Goal: Task Accomplishment & Management: Use online tool/utility

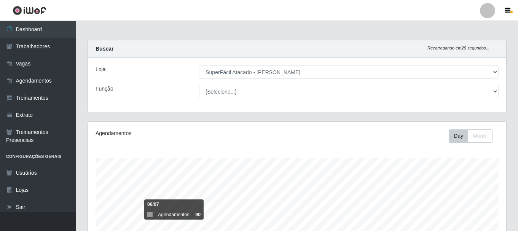
select select "399"
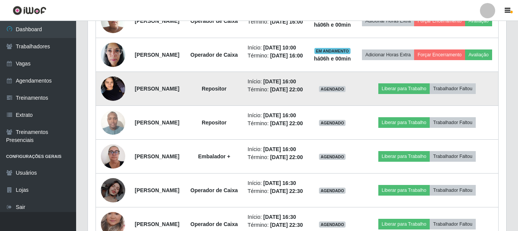
scroll to position [367, 0]
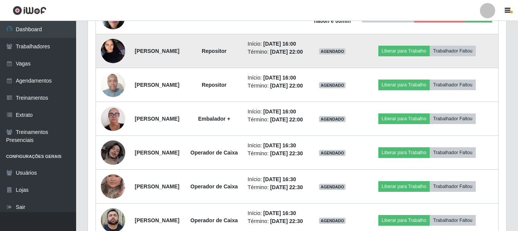
click at [112, 67] on img at bounding box center [113, 51] width 24 height 32
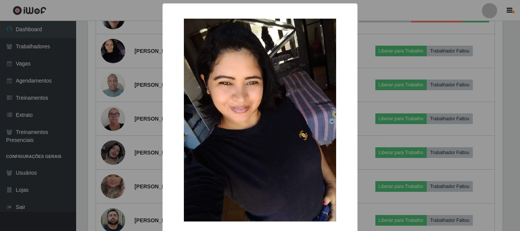
click at [150, 112] on div "× OK Cancel" at bounding box center [260, 115] width 520 height 231
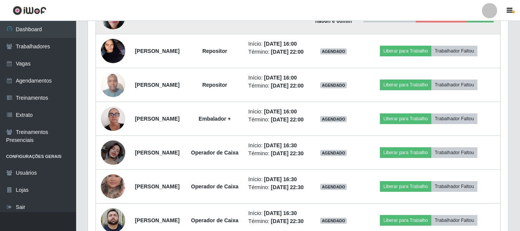
scroll to position [158, 418]
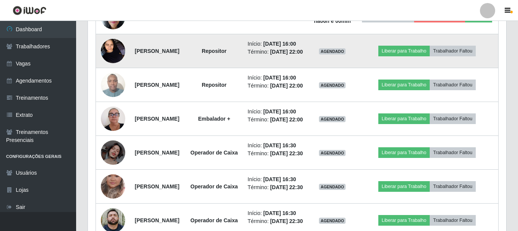
click at [416, 68] on td "Liberar para Trabalho Trabalhador Faltou" at bounding box center [427, 51] width 143 height 34
click at [416, 56] on button "Liberar para Trabalho" at bounding box center [403, 51] width 51 height 11
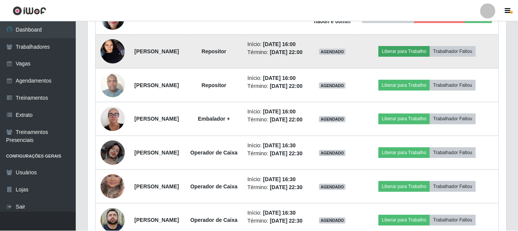
scroll to position [158, 415]
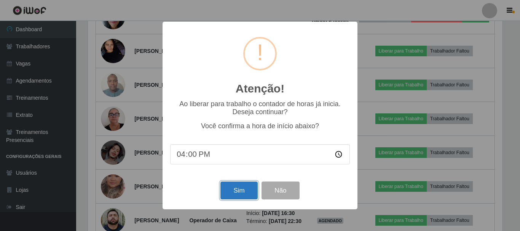
click at [238, 194] on button "Sim" at bounding box center [238, 191] width 37 height 18
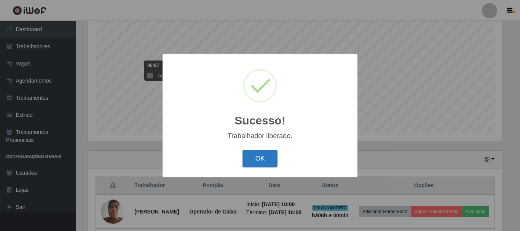
click at [260, 160] on button "OK" at bounding box center [259, 159] width 35 height 18
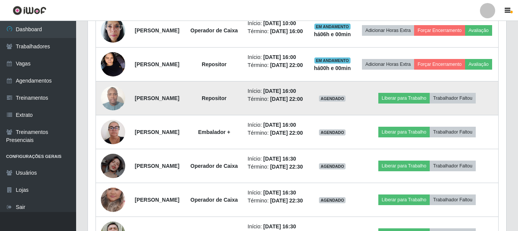
scroll to position [367, 0]
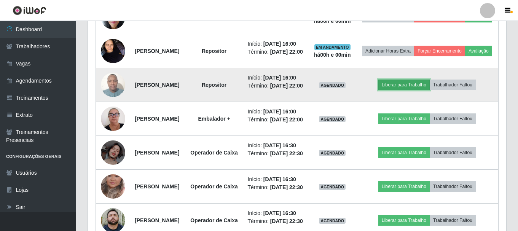
click at [405, 90] on button "Liberar para Trabalho" at bounding box center [403, 85] width 51 height 11
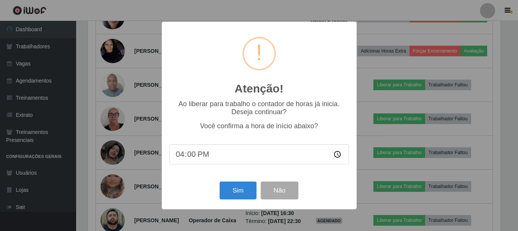
scroll to position [158, 415]
click at [234, 192] on button "Sim" at bounding box center [238, 191] width 37 height 18
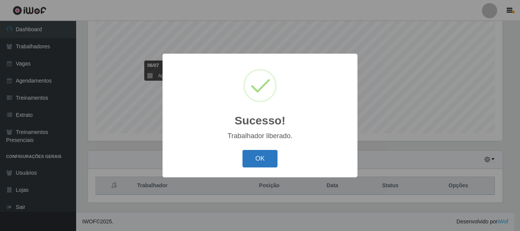
click at [263, 160] on button "OK" at bounding box center [259, 159] width 35 height 18
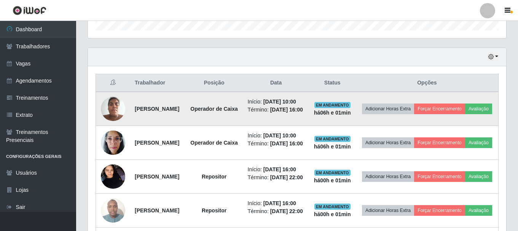
scroll to position [0, 0]
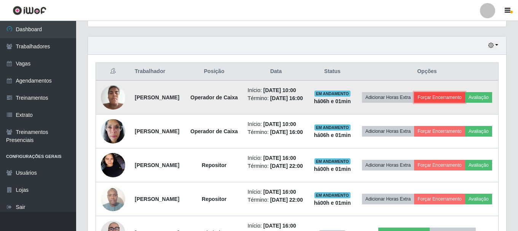
click at [463, 102] on button "Forçar Encerramento" at bounding box center [439, 97] width 51 height 11
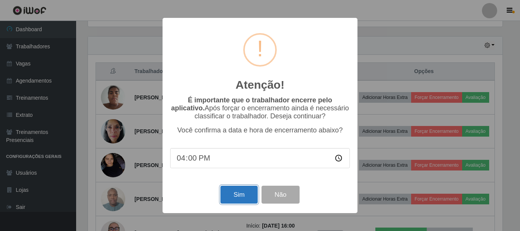
click at [236, 200] on button "Sim" at bounding box center [238, 195] width 37 height 18
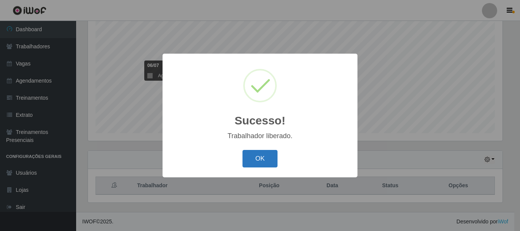
click at [250, 162] on button "OK" at bounding box center [259, 159] width 35 height 18
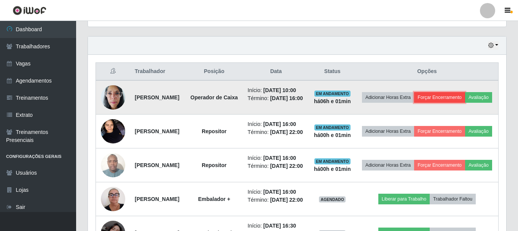
click at [465, 102] on button "Forçar Encerramento" at bounding box center [439, 97] width 51 height 11
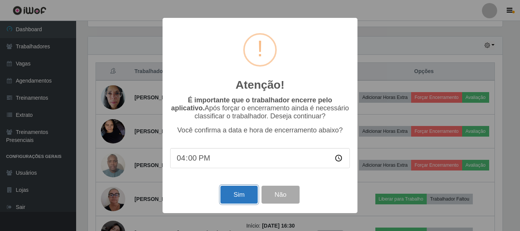
click at [234, 199] on button "Sim" at bounding box center [238, 195] width 37 height 18
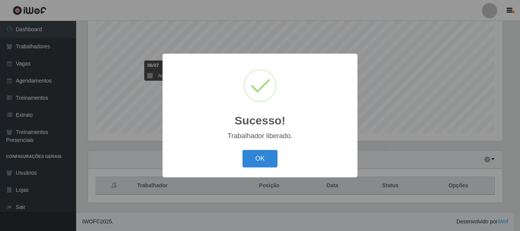
click at [256, 161] on button "OK" at bounding box center [259, 159] width 35 height 18
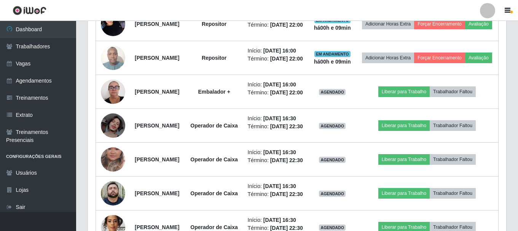
scroll to position [329, 0]
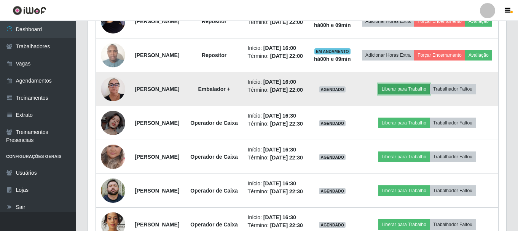
click at [406, 94] on button "Liberar para Trabalho" at bounding box center [403, 89] width 51 height 11
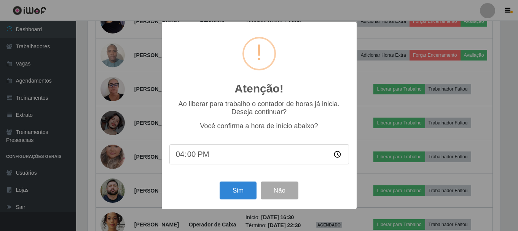
scroll to position [158, 415]
click at [228, 196] on button "Sim" at bounding box center [238, 191] width 37 height 18
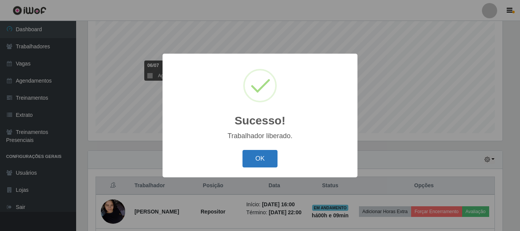
click at [251, 158] on button "OK" at bounding box center [259, 159] width 35 height 18
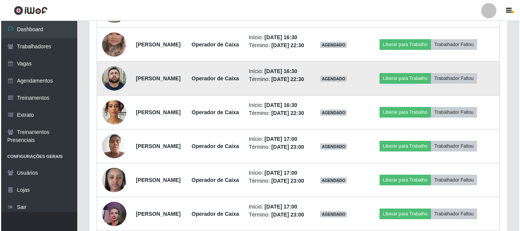
scroll to position [424, 0]
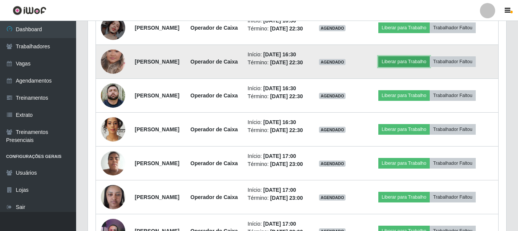
click at [402, 67] on button "Liberar para Trabalho" at bounding box center [403, 61] width 51 height 11
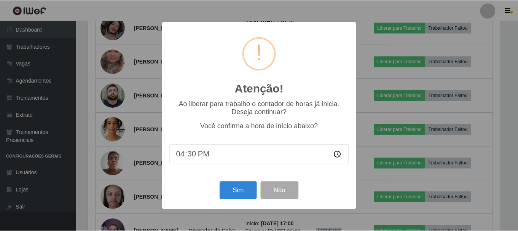
scroll to position [158, 415]
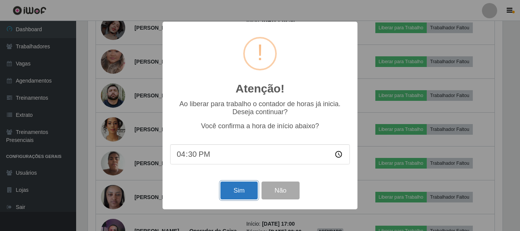
click at [239, 193] on button "Sim" at bounding box center [238, 191] width 37 height 18
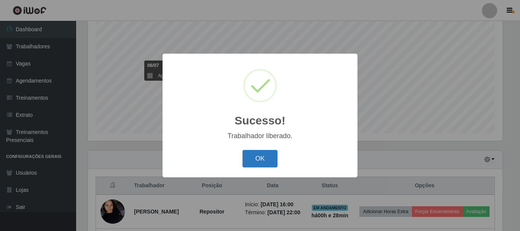
click at [271, 153] on button "OK" at bounding box center [259, 159] width 35 height 18
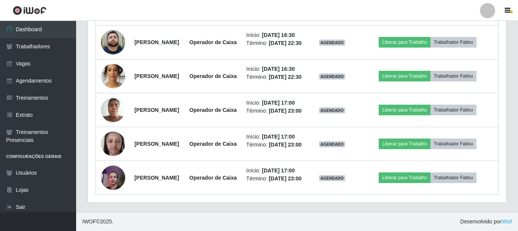
scroll to position [482, 0]
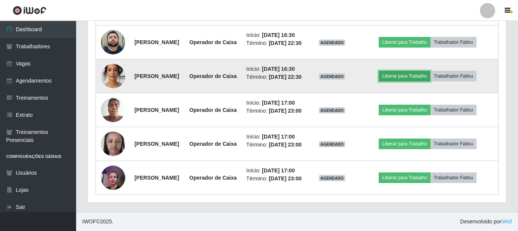
click at [430, 81] on button "Liberar para Trabalho" at bounding box center [404, 76] width 51 height 11
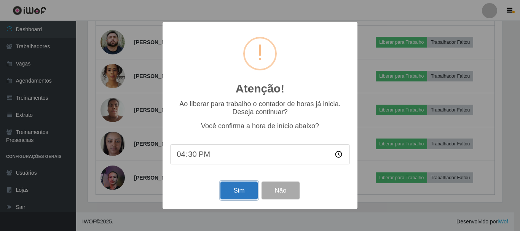
click at [232, 187] on button "Sim" at bounding box center [238, 191] width 37 height 18
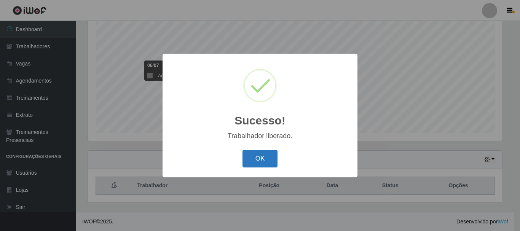
click at [257, 160] on button "OK" at bounding box center [259, 159] width 35 height 18
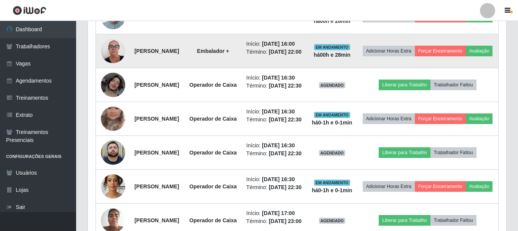
scroll to position [405, 0]
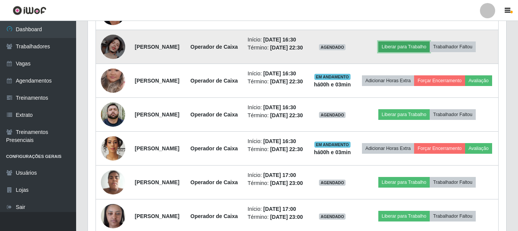
click at [397, 52] on button "Liberar para Trabalho" at bounding box center [403, 46] width 51 height 11
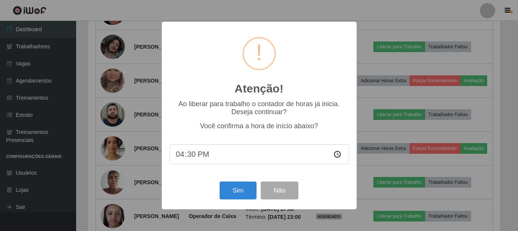
scroll to position [158, 415]
click at [243, 191] on button "Sim" at bounding box center [238, 191] width 37 height 18
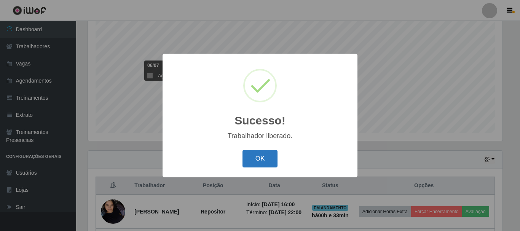
click at [259, 164] on button "OK" at bounding box center [259, 159] width 35 height 18
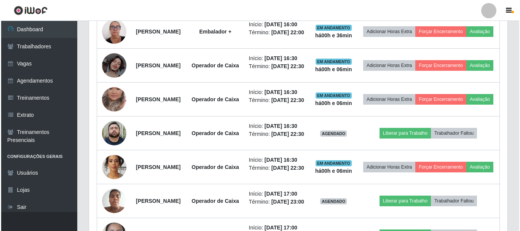
scroll to position [463, 0]
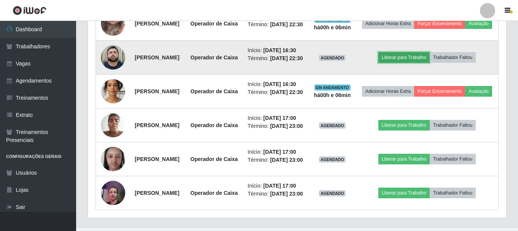
click at [402, 63] on button "Liberar para Trabalho" at bounding box center [403, 57] width 51 height 11
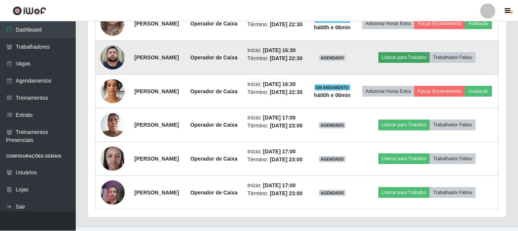
scroll to position [158, 415]
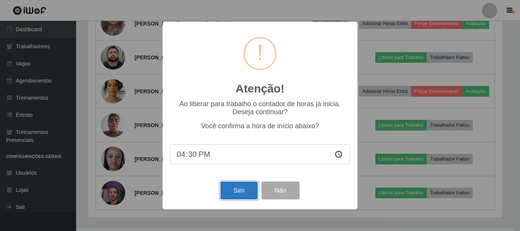
click at [242, 194] on button "Sim" at bounding box center [238, 191] width 37 height 18
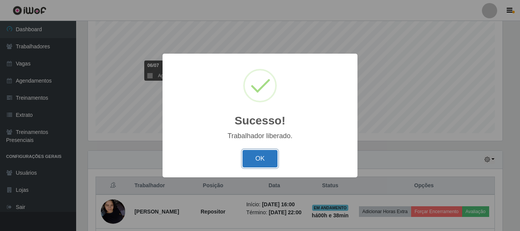
click at [264, 157] on button "OK" at bounding box center [259, 159] width 35 height 18
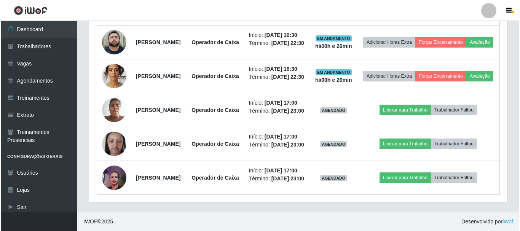
scroll to position [615, 0]
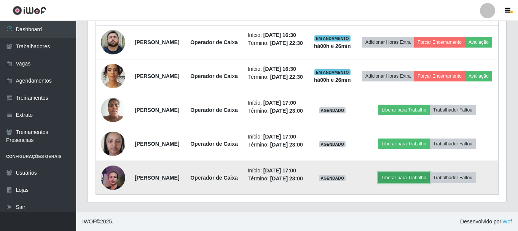
click at [412, 172] on button "Liberar para Trabalho" at bounding box center [403, 177] width 51 height 11
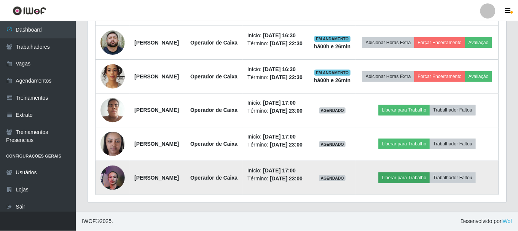
scroll to position [158, 415]
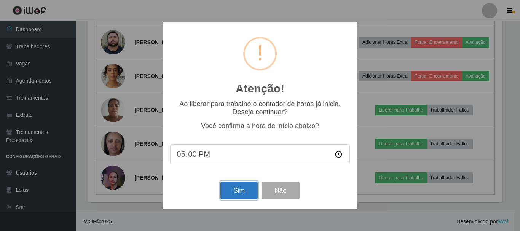
click at [234, 189] on button "Sim" at bounding box center [238, 191] width 37 height 18
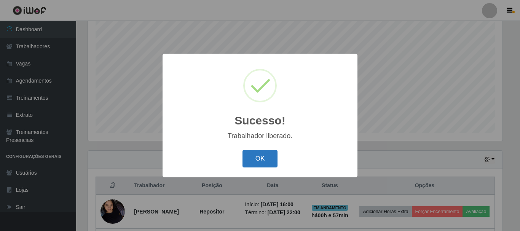
click at [250, 162] on button "OK" at bounding box center [259, 159] width 35 height 18
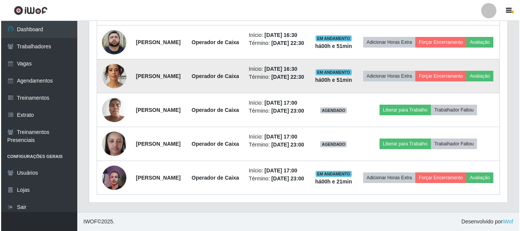
scroll to position [615, 0]
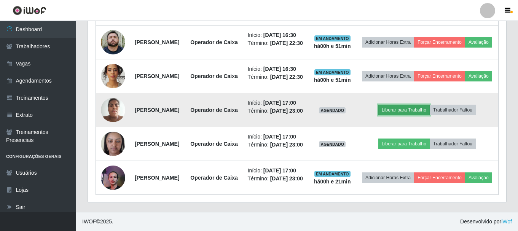
click at [407, 105] on button "Liberar para Trabalho" at bounding box center [403, 110] width 51 height 11
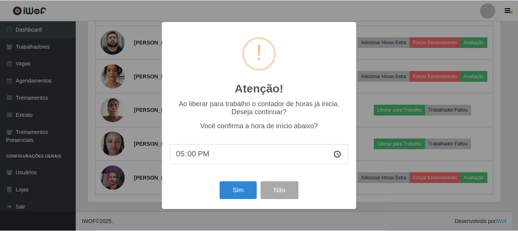
scroll to position [158, 415]
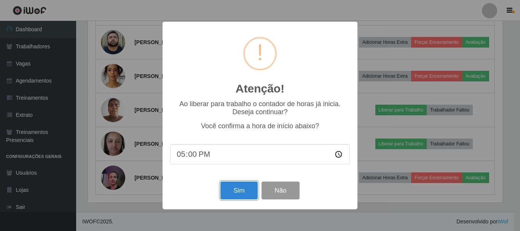
drag, startPoint x: 238, startPoint y: 185, endPoint x: 281, endPoint y: 164, distance: 48.5
click at [237, 185] on button "Sim" at bounding box center [238, 191] width 37 height 18
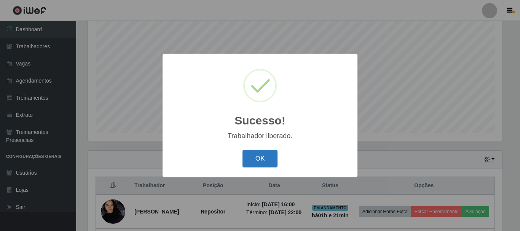
click at [272, 161] on button "OK" at bounding box center [259, 159] width 35 height 18
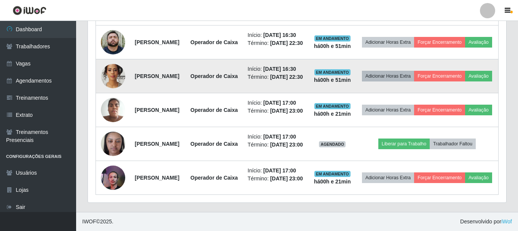
scroll to position [615, 0]
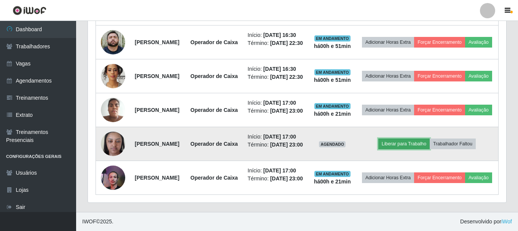
click at [416, 139] on button "Liberar para Trabalho" at bounding box center [403, 144] width 51 height 11
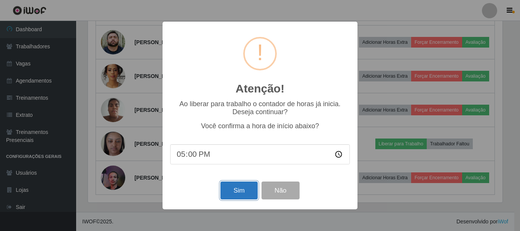
click at [245, 187] on button "Sim" at bounding box center [238, 191] width 37 height 18
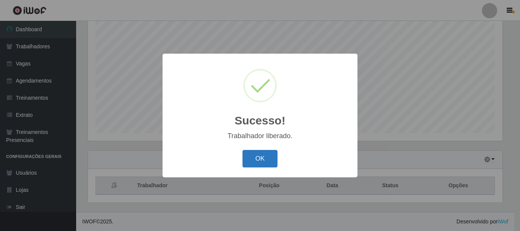
click at [264, 159] on button "OK" at bounding box center [259, 159] width 35 height 18
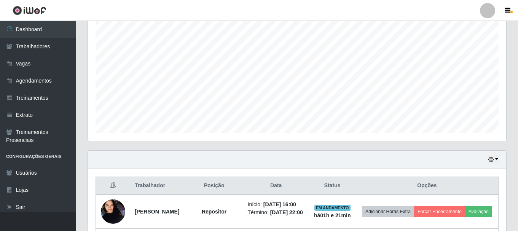
scroll to position [158, 418]
